Goal: Task Accomplishment & Management: Manage account settings

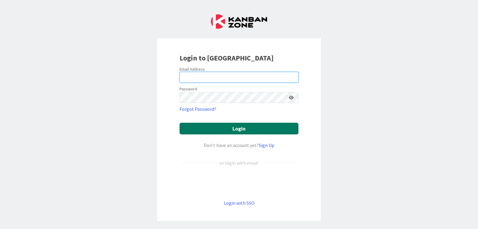
type input "[PERSON_NAME][EMAIL_ADDRESS][PERSON_NAME][DOMAIN_NAME]"
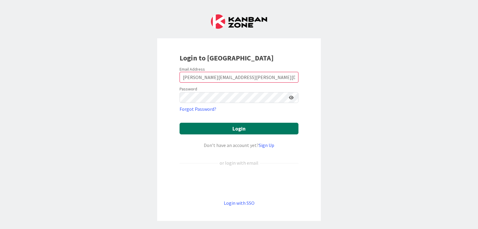
click at [233, 127] on button "Login" at bounding box center [239, 129] width 119 height 12
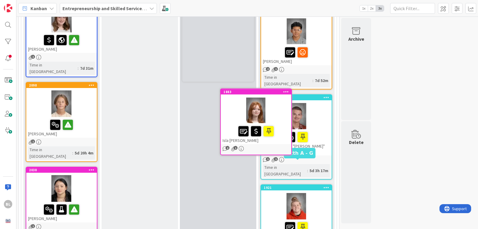
scroll to position [177, 0]
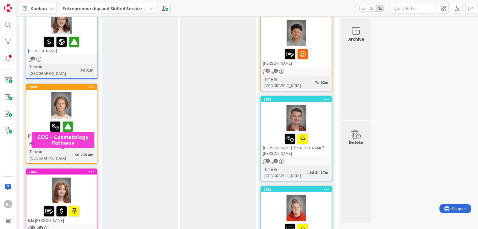
click at [60, 169] on div "1883" at bounding box center [63, 171] width 68 height 4
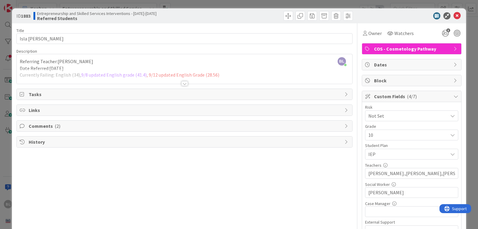
click at [182, 83] on div at bounding box center [184, 83] width 7 height 5
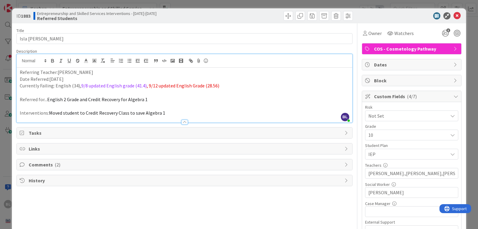
click at [85, 72] on p "Referring Teacher:[PERSON_NAME]" at bounding box center [185, 72] width 330 height 7
click at [56, 72] on p "Referring Teacher:[PERSON_NAME]," at bounding box center [185, 72] width 330 height 7
click at [89, 72] on p "Referring Teacher: [PERSON_NAME]," at bounding box center [185, 72] width 330 height 7
click at [71, 80] on p "Date Referred:[DATE]" at bounding box center [185, 79] width 330 height 7
click at [149, 99] on p "Referred for... English 2 Grade and Credit Recovery for Algebra 1" at bounding box center [185, 99] width 330 height 7
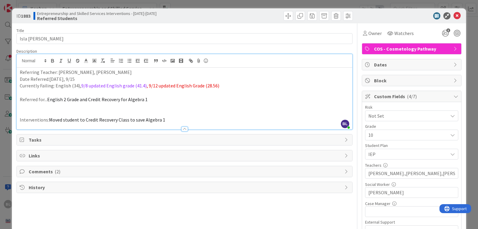
click at [47, 98] on span "English 2 Grade and Credit Recovery for Algebra 1" at bounding box center [97, 99] width 100 height 6
click at [64, 100] on p "Referred for...[PERSON_NAME]: English 2 Grade and Credit Recovery for Algebra 1" at bounding box center [185, 99] width 330 height 7
drag, startPoint x: 64, startPoint y: 100, endPoint x: 50, endPoint y: 105, distance: 14.9
click at [55, 104] on p at bounding box center [185, 106] width 330 height 7
drag, startPoint x: 109, startPoint y: 72, endPoint x: 86, endPoint y: 74, distance: 23.7
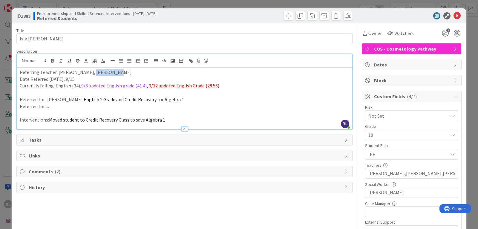
click at [86, 74] on p "Referring Teacher: [PERSON_NAME], [PERSON_NAME]" at bounding box center [185, 72] width 330 height 7
copy p "[PERSON_NAME]"
click at [85, 72] on p "Referring Teacher: [PERSON_NAME]," at bounding box center [185, 72] width 330 height 7
click at [25, 92] on p at bounding box center [185, 92] width 330 height 7
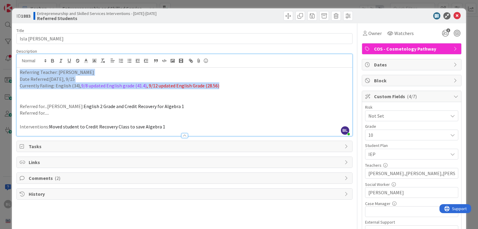
drag, startPoint x: 221, startPoint y: 86, endPoint x: 15, endPoint y: 72, distance: 206.7
click at [15, 72] on div "ID 1883 Entrepreneurship and Skilled Services Interventions - [DATE]-[DATE] Ref…" at bounding box center [239, 149] width 454 height 283
copy div "Referring Teacher: [PERSON_NAME] Date Referred:[DATE], 9/15 Currently Failing: …"
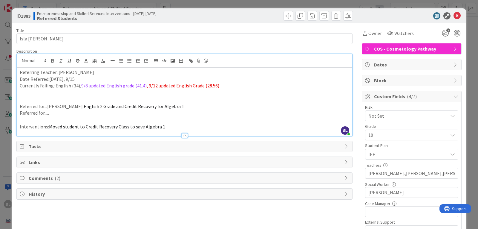
click at [25, 97] on p at bounding box center [185, 99] width 330 height 7
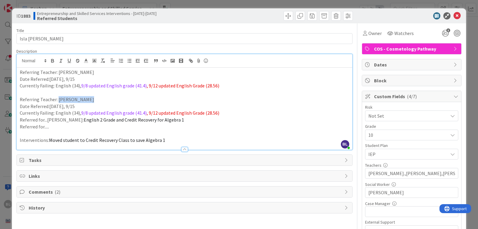
drag, startPoint x: 85, startPoint y: 100, endPoint x: 57, endPoint y: 100, distance: 27.8
click at [57, 100] on p "Referring Teacher: [PERSON_NAME]" at bounding box center [185, 99] width 330 height 7
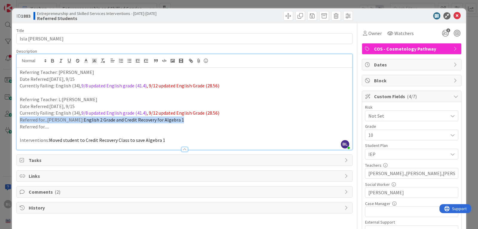
drag, startPoint x: 143, startPoint y: 120, endPoint x: 19, endPoint y: 121, distance: 124.3
click at [19, 121] on div "Referring Teacher: [PERSON_NAME] Date Referred:[DATE], 9/15 Currently Failing: …" at bounding box center [185, 109] width 336 height 82
click at [96, 128] on p "Referred for....." at bounding box center [185, 126] width 330 height 7
drag, startPoint x: 175, startPoint y: 121, endPoint x: 20, endPoint y: 120, distance: 155.1
click at [20, 120] on p "Referred for...[PERSON_NAME]: English 2 Grade and Credit Recovery for Algebra 1" at bounding box center [185, 119] width 330 height 7
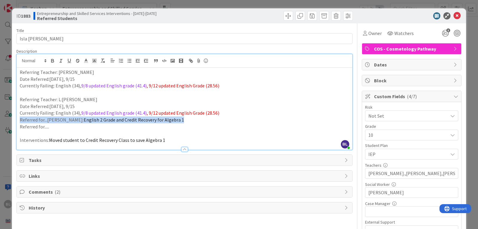
copy p "Referred for...[PERSON_NAME]: English 2 Grade and Credit Recovery for Algebra 1"
click at [25, 93] on p at bounding box center [185, 92] width 330 height 7
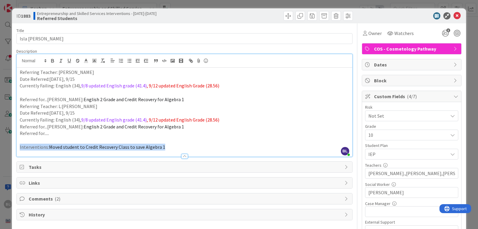
drag, startPoint x: 165, startPoint y: 147, endPoint x: 18, endPoint y: 151, distance: 147.4
click at [18, 151] on div "Description [PERSON_NAME] just joined Referring Teacher: [PERSON_NAME] Date Ref…" at bounding box center [184, 102] width 336 height 108
copy p "Interventions: Moved student to Credit Recovery Class to save Algebra 1"
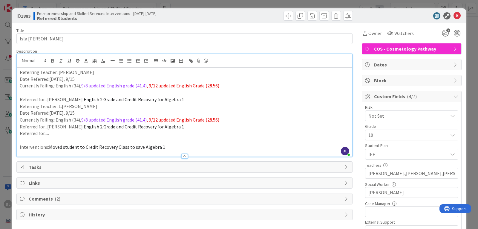
click at [183, 100] on p "Referred for...[PERSON_NAME]: English 2 Grade and Credit Recovery for Algebra 1" at bounding box center [185, 99] width 330 height 7
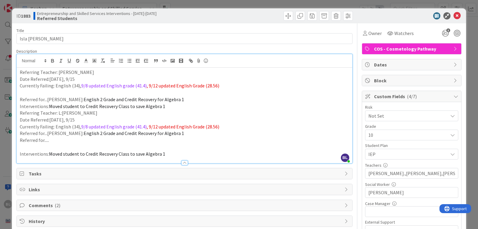
click at [182, 100] on p "Referred for...[PERSON_NAME]: English 2 Grade and Credit Recovery for Algebra 1" at bounding box center [185, 99] width 330 height 7
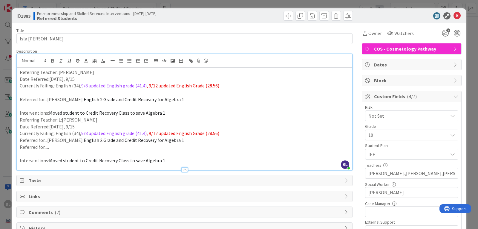
click at [168, 111] on p "Interventions: Moved student to Credit Recovery Class to save Algebra 1" at bounding box center [185, 112] width 330 height 7
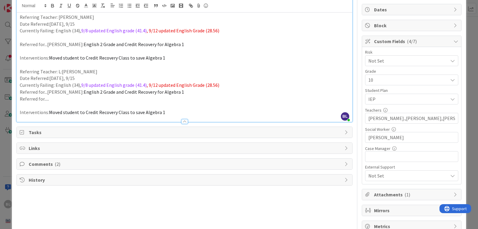
scroll to position [60, 0]
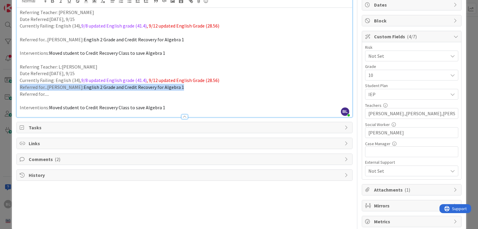
drag, startPoint x: 176, startPoint y: 88, endPoint x: 17, endPoint y: 89, distance: 159.3
click at [17, 89] on div "Referring Teacher: [PERSON_NAME] Date Referred:[DATE], 9/15 Currently Failing: …" at bounding box center [185, 62] width 336 height 109
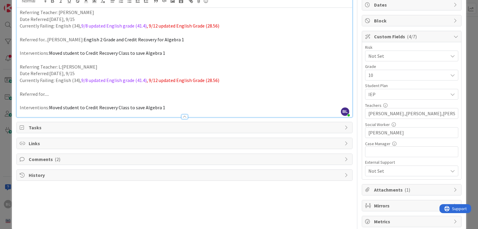
click at [51, 94] on p "Referred for....." at bounding box center [185, 94] width 330 height 7
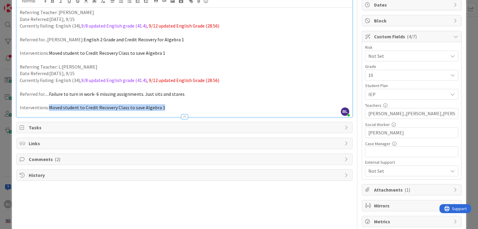
drag, startPoint x: 165, startPoint y: 108, endPoint x: 50, endPoint y: 97, distance: 115.8
click at [50, 108] on p "Interventions: Moved student to Credit Recovery Class to save Algebra 1" at bounding box center [185, 107] width 330 height 7
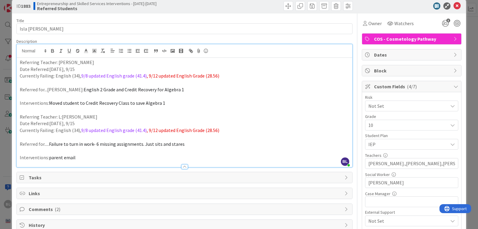
scroll to position [0, 0]
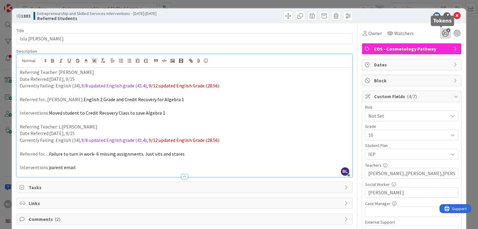
click at [442, 33] on icon "3" at bounding box center [445, 33] width 11 height 11
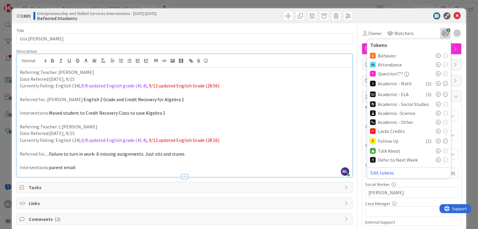
click at [436, 150] on icon at bounding box center [438, 150] width 5 height 5
click at [61, 126] on p "Referring Teacher: L:[PERSON_NAME]" at bounding box center [185, 126] width 330 height 7
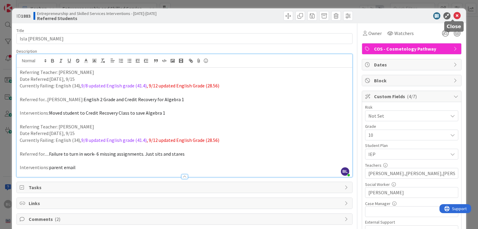
click at [454, 15] on icon at bounding box center [457, 15] width 7 height 7
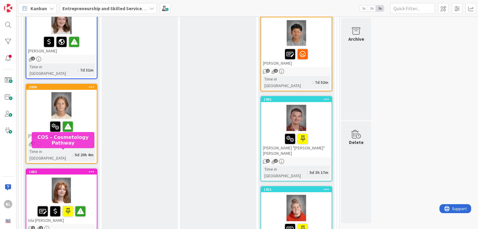
click at [57, 169] on div "1883" at bounding box center [63, 171] width 68 height 4
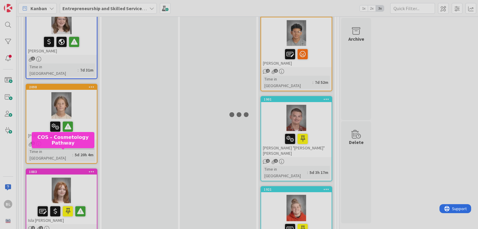
click at [57, 151] on div at bounding box center [239, 114] width 478 height 229
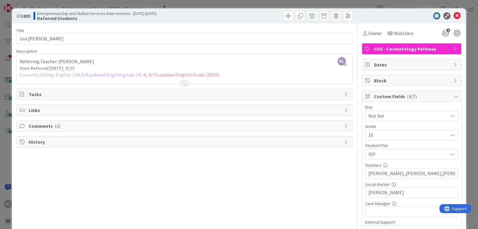
click at [182, 84] on div at bounding box center [184, 83] width 7 height 5
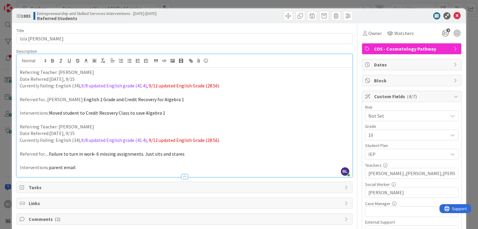
click at [154, 85] on span ", 9/12 updated English Grade (28.56)" at bounding box center [183, 85] width 73 height 6
drag, startPoint x: 213, startPoint y: 85, endPoint x: 205, endPoint y: 88, distance: 8.9
click at [205, 88] on span ", 9/15 updated English Grade (28.56)" at bounding box center [183, 85] width 73 height 6
drag, startPoint x: 215, startPoint y: 86, endPoint x: 204, endPoint y: 87, distance: 10.2
click at [204, 87] on span ", 9/15 updated English Grade (28.56)" at bounding box center [183, 85] width 73 height 6
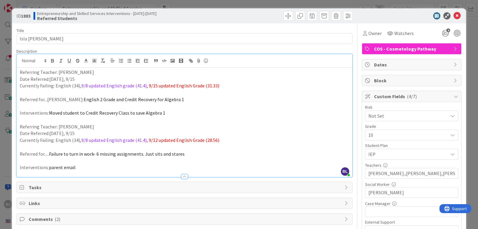
click at [155, 140] on span ", 9/12 updated English Grade (28.56)" at bounding box center [183, 140] width 73 height 6
drag, startPoint x: 214, startPoint y: 140, endPoint x: 205, endPoint y: 143, distance: 9.7
click at [203, 142] on span ", 9/15 updated English Grade (28.56)" at bounding box center [183, 140] width 73 height 6
click at [454, 15] on icon at bounding box center [457, 15] width 7 height 7
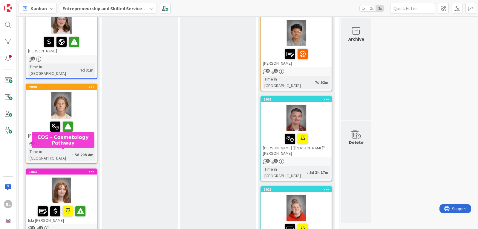
click at [78, 169] on div "1883" at bounding box center [63, 171] width 68 height 4
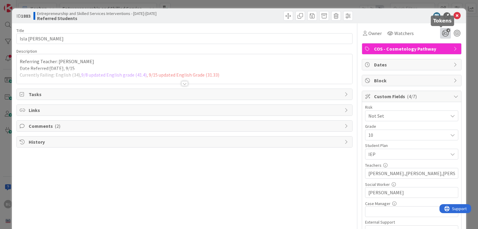
click at [442, 32] on icon "4" at bounding box center [445, 33] width 11 height 11
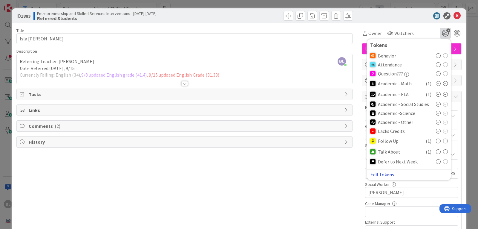
click at [378, 174] on button "Edit tokens" at bounding box center [382, 174] width 24 height 5
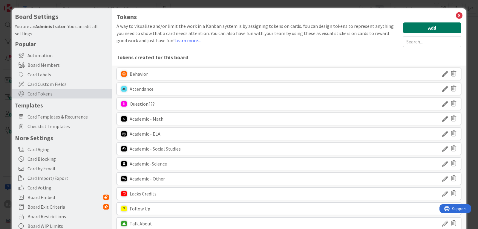
click at [428, 27] on button "Add" at bounding box center [432, 27] width 58 height 11
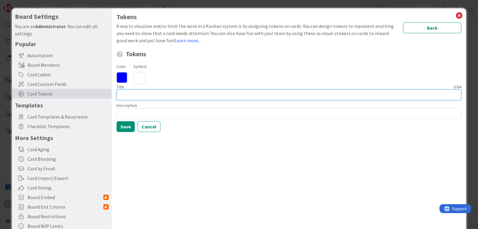
click at [123, 94] on input at bounding box center [289, 94] width 345 height 11
type input "Second Time referred"
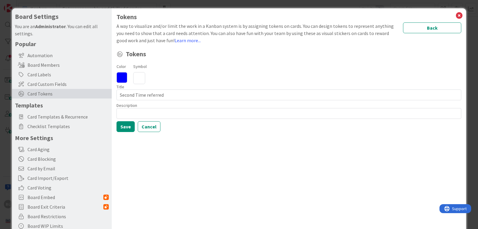
click at [122, 77] on icon at bounding box center [122, 77] width 11 height 11
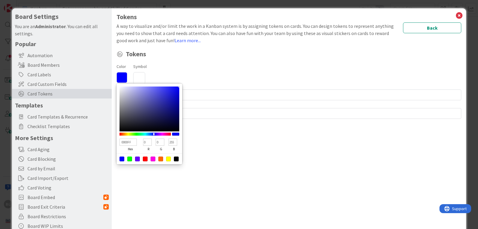
type input "00FFC4"
type input "255"
type input "196"
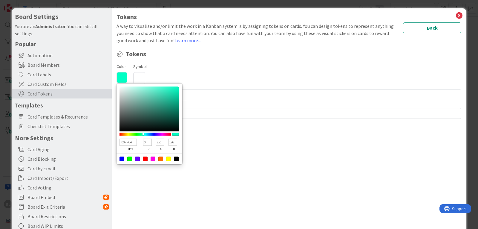
click at [143, 133] on div at bounding box center [145, 133] width 51 height 3
click at [140, 76] on icon at bounding box center [139, 78] width 12 height 12
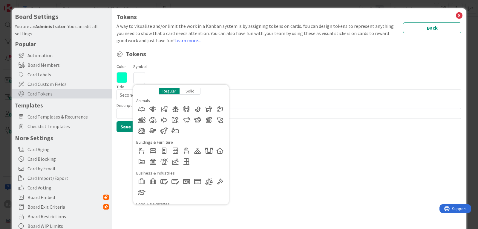
click at [190, 90] on div "Solid" at bounding box center [190, 91] width 21 height 7
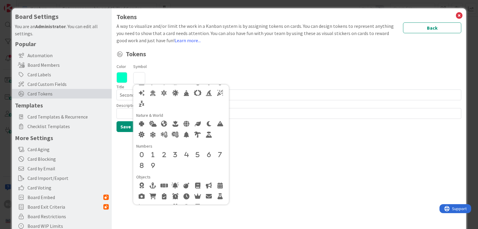
scroll to position [299, 0]
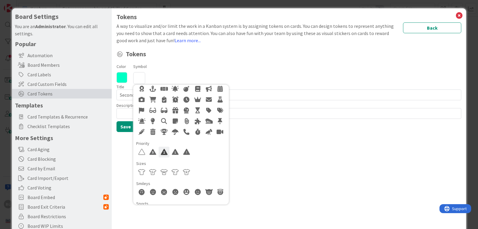
click at [163, 152] on div at bounding box center [164, 151] width 11 height 11
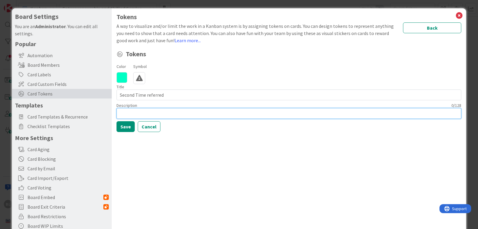
click at [123, 114] on input at bounding box center [289, 113] width 345 height 11
type input "Second time being referred for a card"
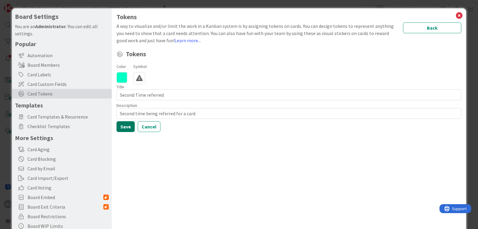
click at [125, 126] on button "Save" at bounding box center [126, 126] width 18 height 11
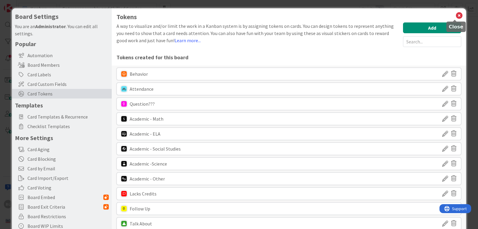
click at [455, 15] on icon at bounding box center [459, 15] width 8 height 8
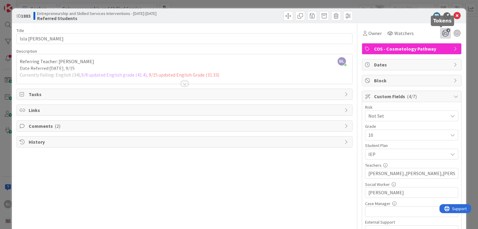
click at [442, 33] on icon "4" at bounding box center [445, 33] width 11 height 11
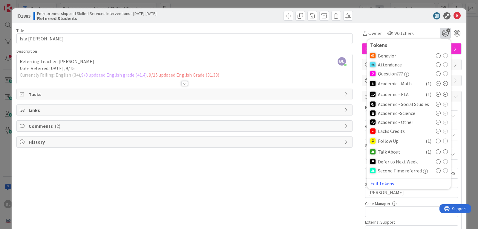
click at [436, 169] on icon at bounding box center [438, 170] width 5 height 5
click at [454, 15] on icon at bounding box center [457, 15] width 7 height 7
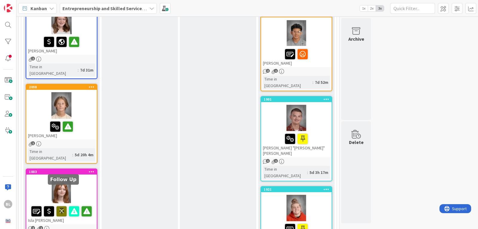
click at [60, 206] on icon at bounding box center [61, 211] width 10 height 10
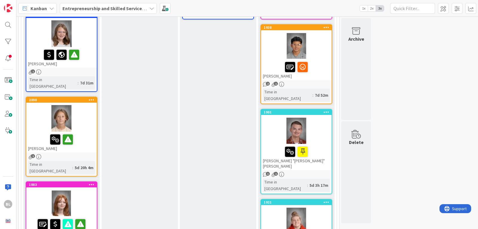
scroll to position [110, 0]
